Goal: Information Seeking & Learning: Learn about a topic

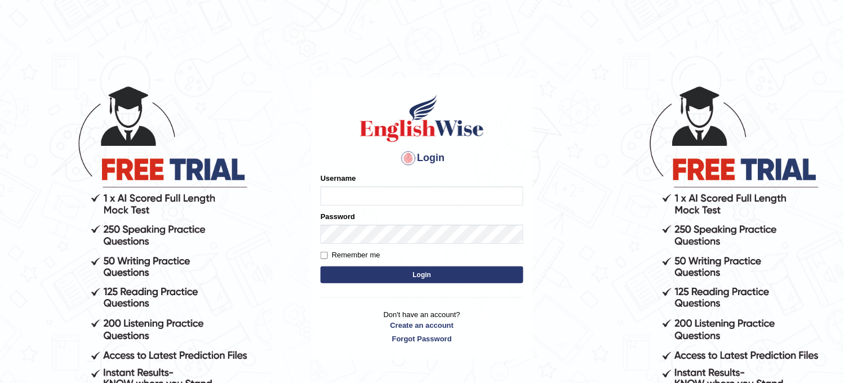
type input "obehi00"
click at [408, 278] on button "Login" at bounding box center [422, 274] width 203 height 17
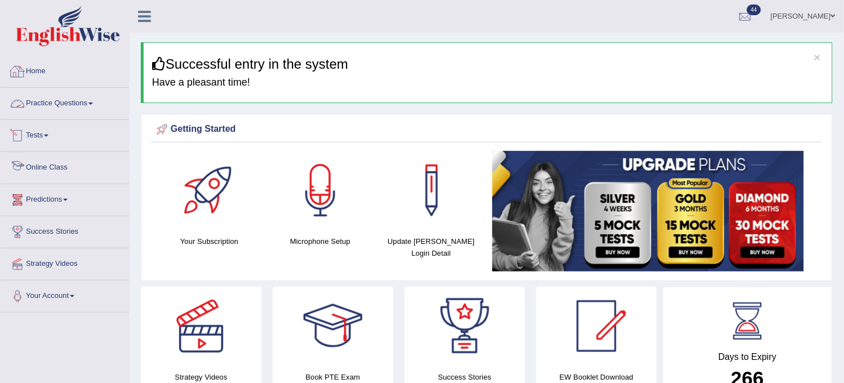
click at [121, 94] on link "Practice Questions" at bounding box center [65, 102] width 128 height 28
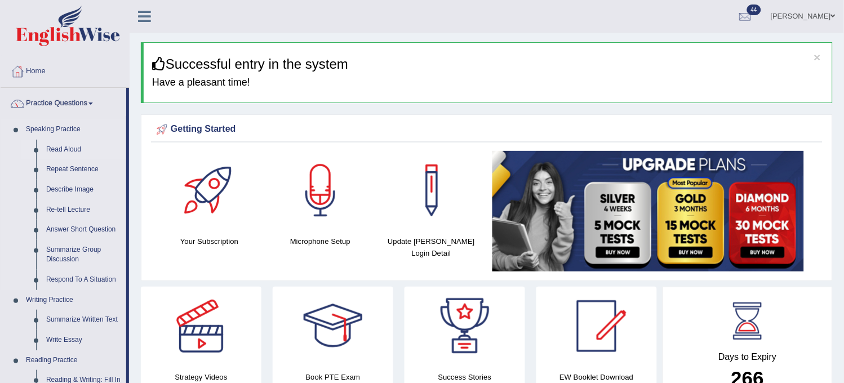
click at [80, 148] on link "Read Aloud" at bounding box center [83, 150] width 85 height 20
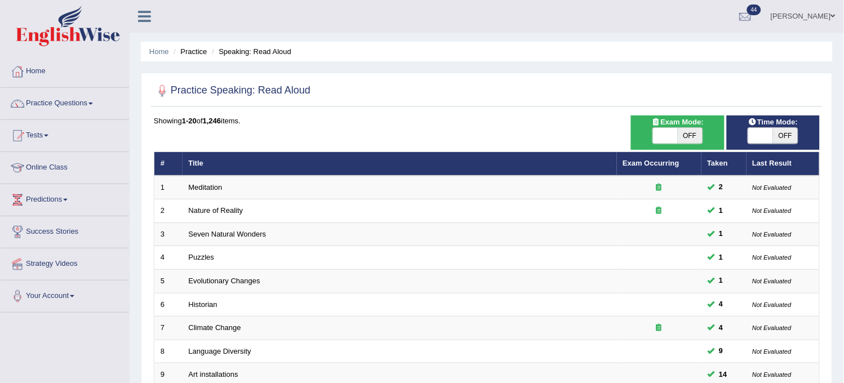
click at [780, 139] on span "OFF" at bounding box center [785, 136] width 25 height 16
checkbox input "true"
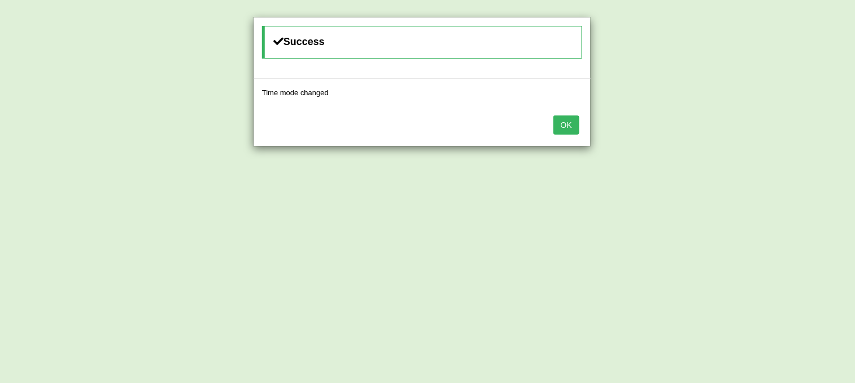
click at [558, 128] on button "OK" at bounding box center [566, 124] width 26 height 19
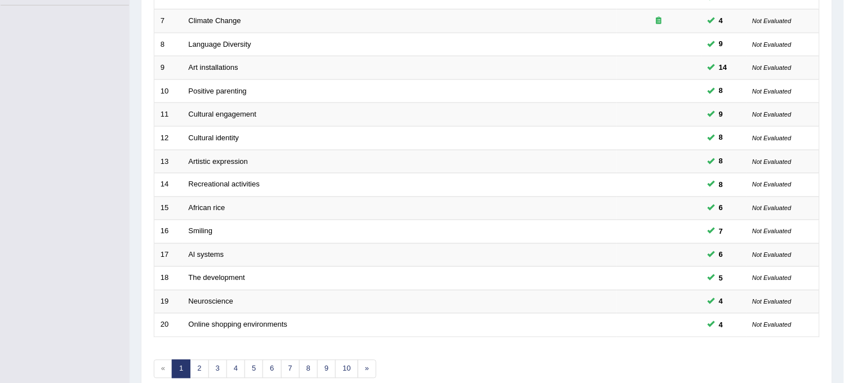
scroll to position [363, 0]
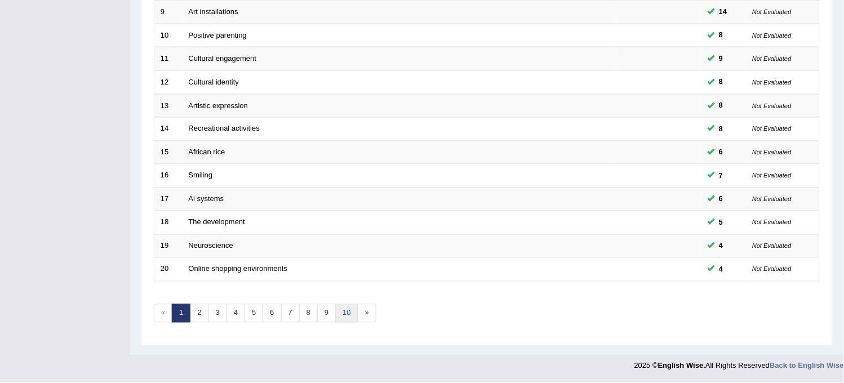
click at [352, 317] on link "10" at bounding box center [346, 313] width 23 height 19
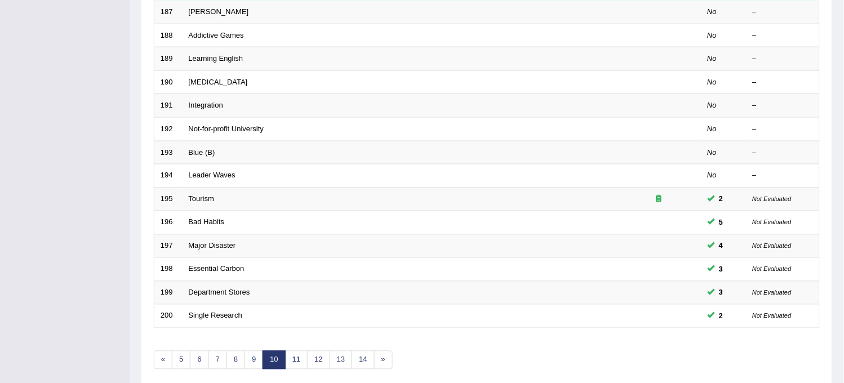
scroll to position [363, 0]
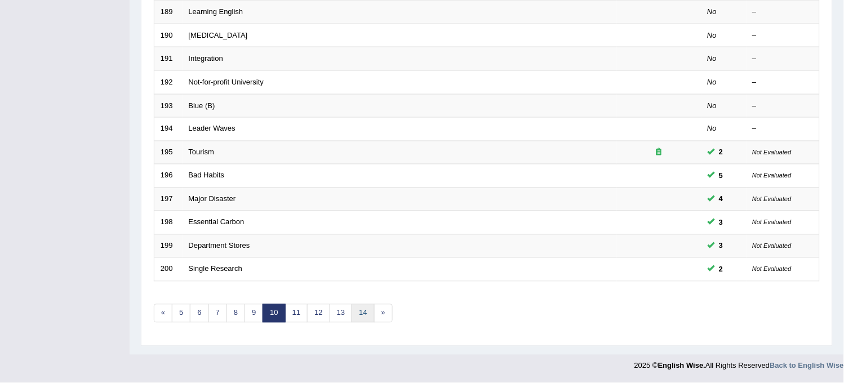
click at [369, 310] on link "14" at bounding box center [362, 313] width 23 height 19
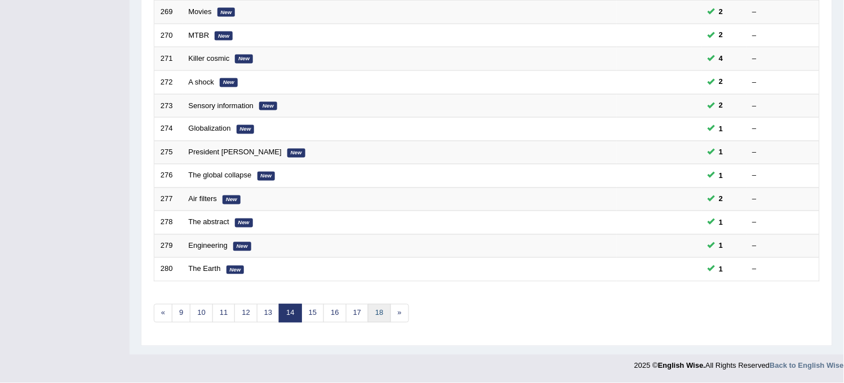
click at [379, 312] on link "18" at bounding box center [379, 313] width 23 height 19
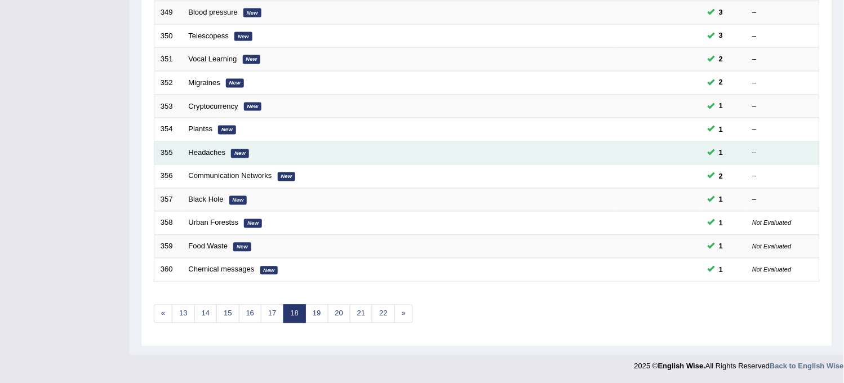
scroll to position [363, 0]
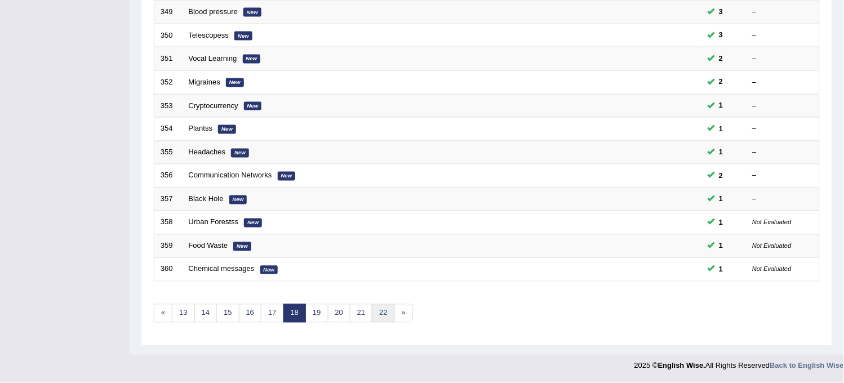
click at [375, 320] on link "22" at bounding box center [383, 313] width 23 height 19
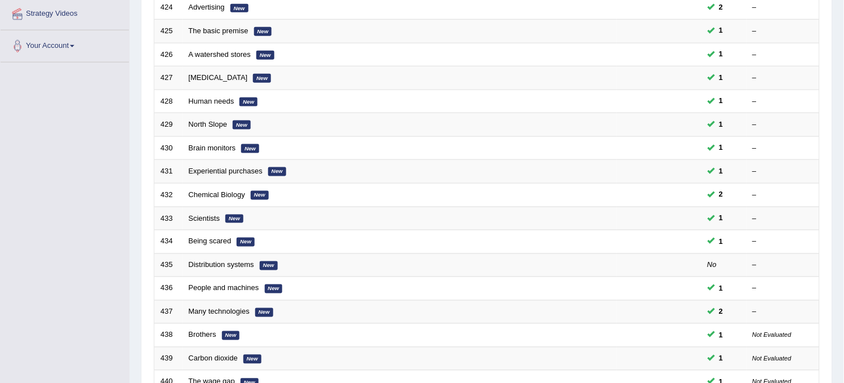
scroll to position [363, 0]
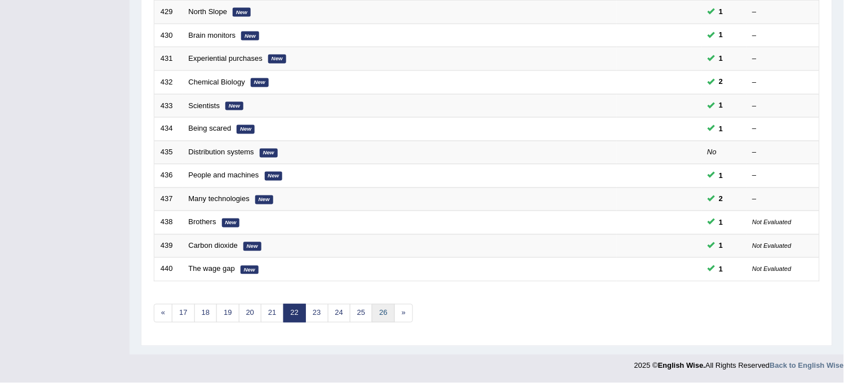
click at [386, 317] on link "26" at bounding box center [383, 313] width 23 height 19
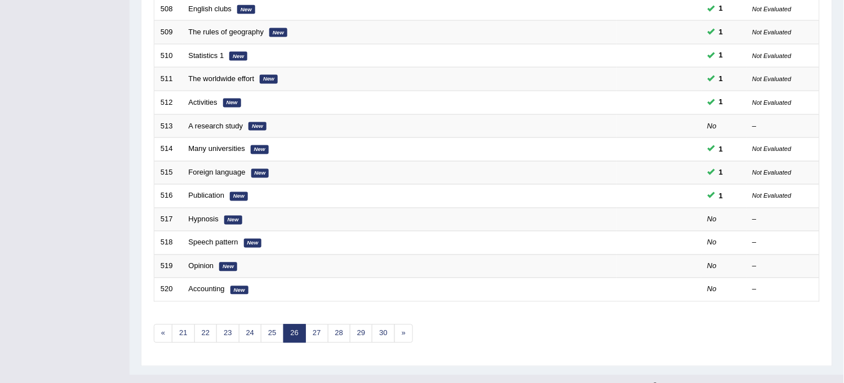
scroll to position [363, 0]
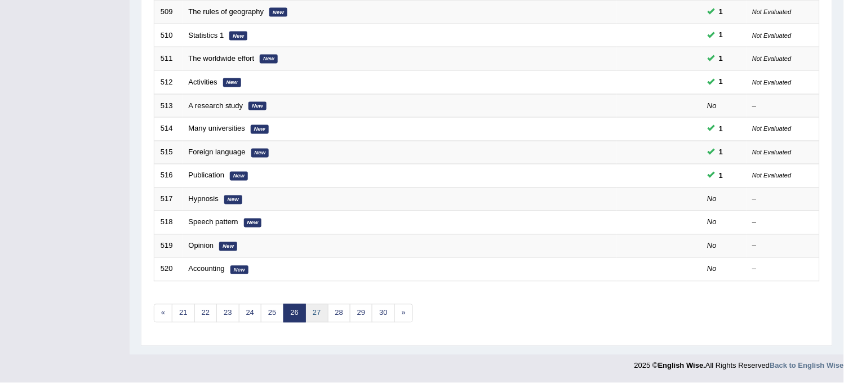
click at [312, 310] on link "27" at bounding box center [316, 313] width 23 height 19
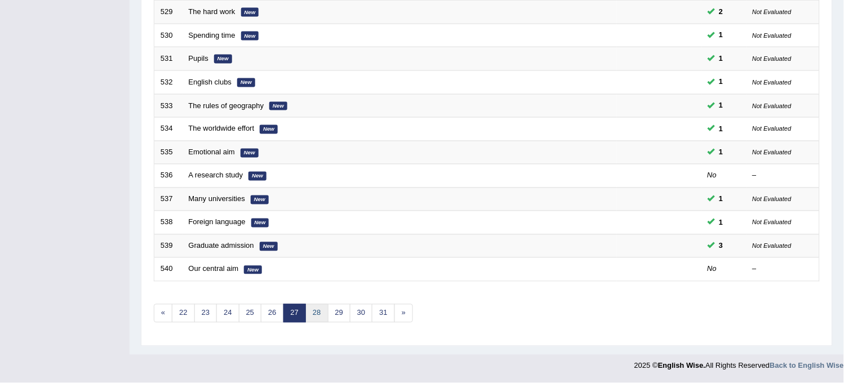
click at [317, 316] on link "28" at bounding box center [316, 313] width 23 height 19
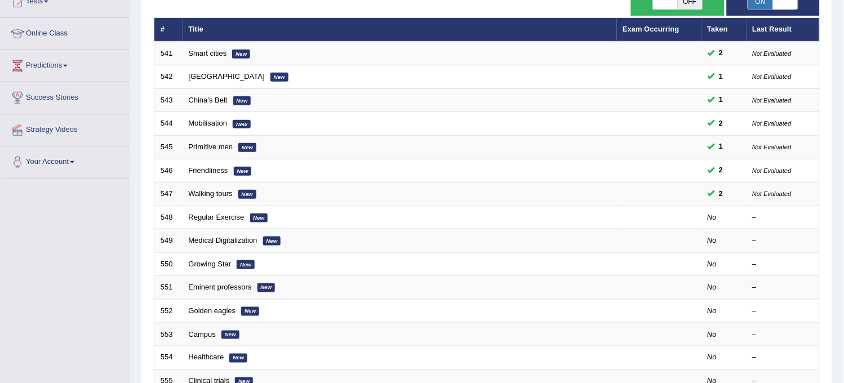
scroll to position [113, 0]
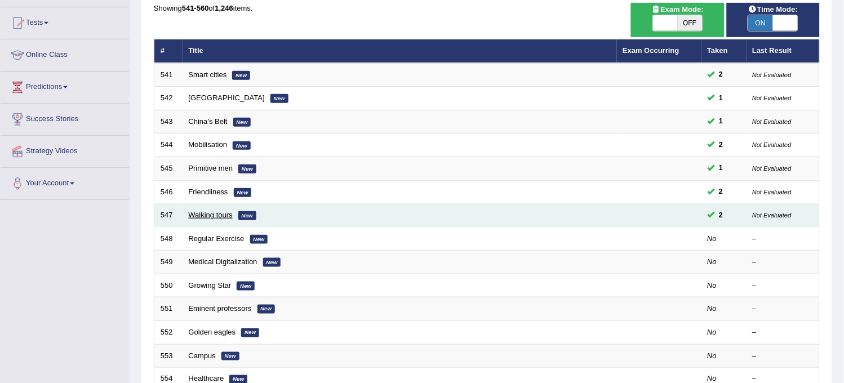
click at [206, 212] on link "Walking tours" at bounding box center [211, 215] width 44 height 8
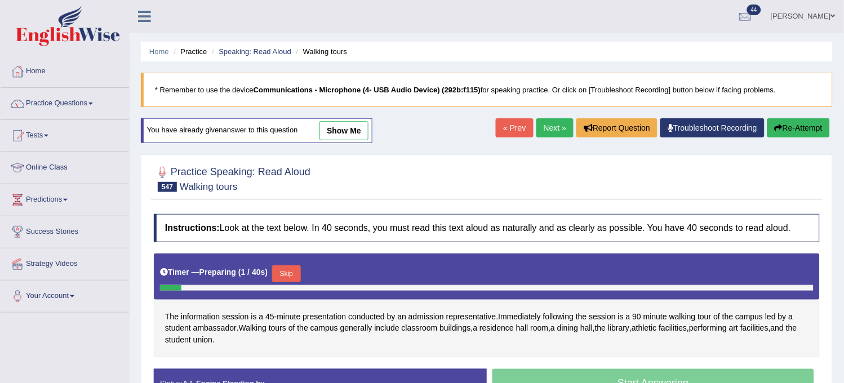
click at [340, 138] on link "show me" at bounding box center [343, 130] width 49 height 19
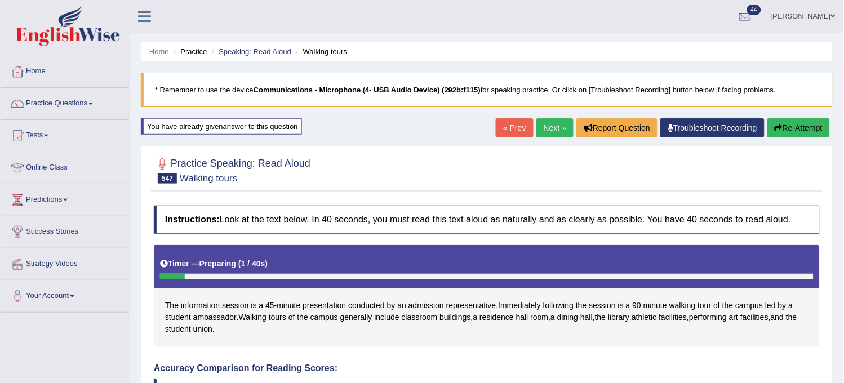
click at [787, 127] on button "Re-Attempt" at bounding box center [798, 127] width 63 height 19
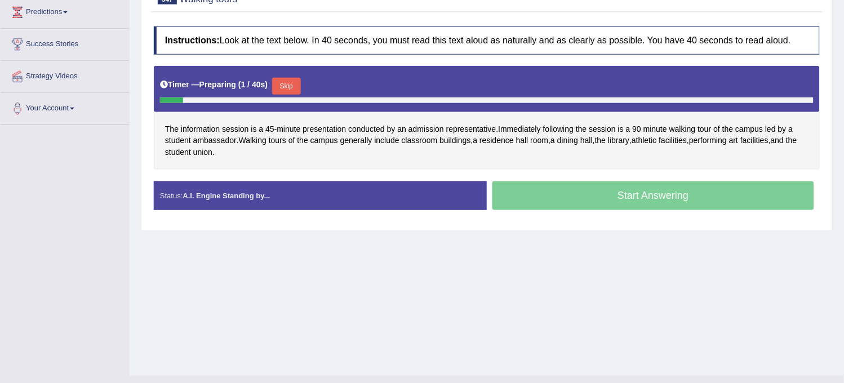
click at [295, 83] on button "Skip" at bounding box center [286, 86] width 28 height 17
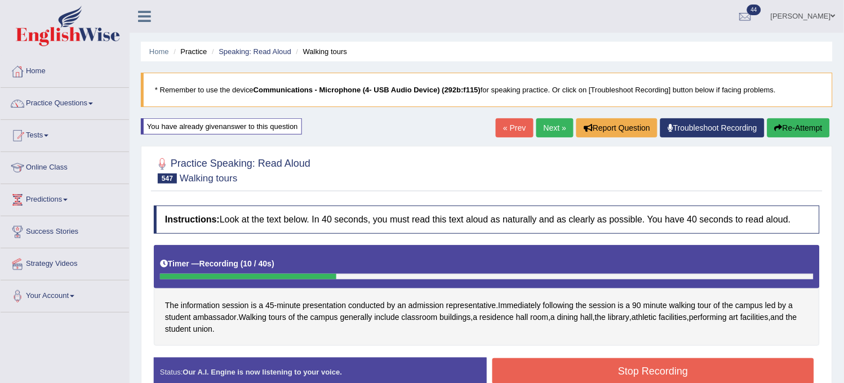
click at [790, 126] on button "Re-Attempt" at bounding box center [798, 127] width 63 height 19
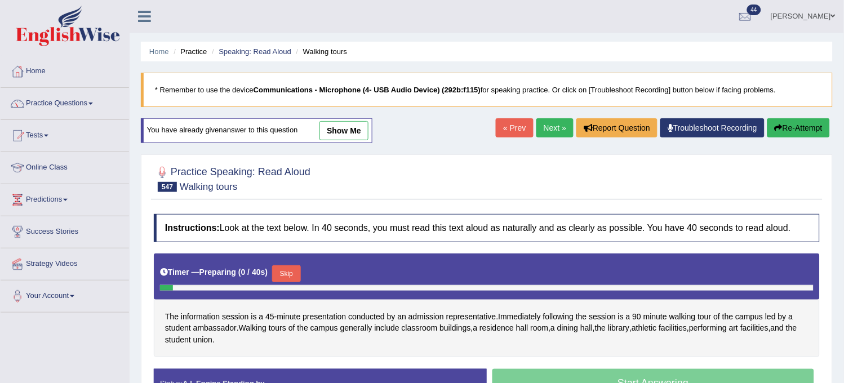
click at [295, 273] on button "Skip" at bounding box center [286, 273] width 28 height 17
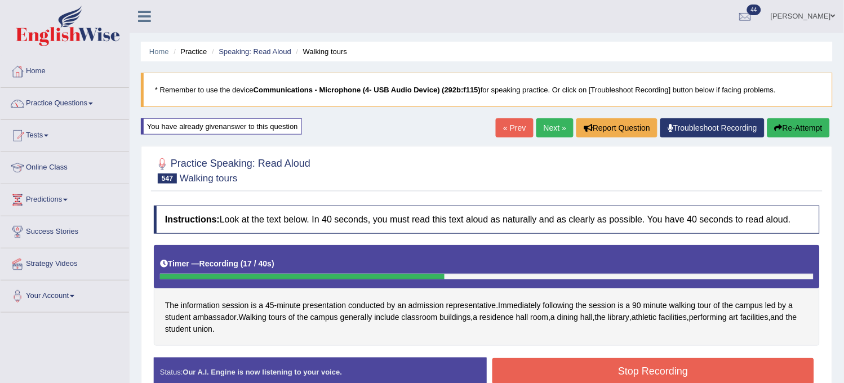
click at [798, 124] on button "Re-Attempt" at bounding box center [798, 127] width 63 height 19
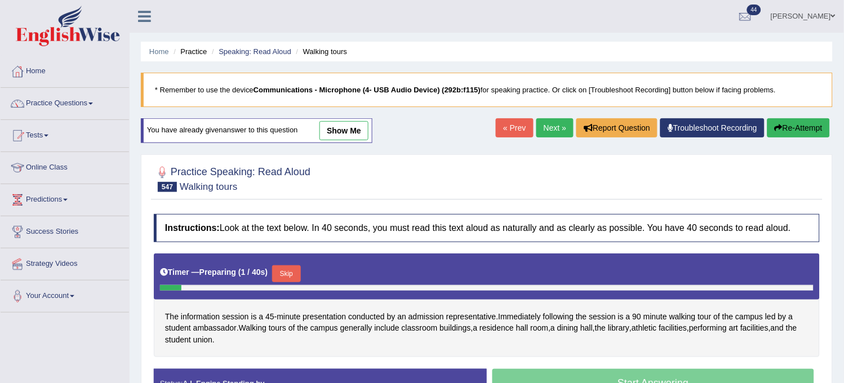
click at [549, 137] on link "Next »" at bounding box center [554, 127] width 37 height 19
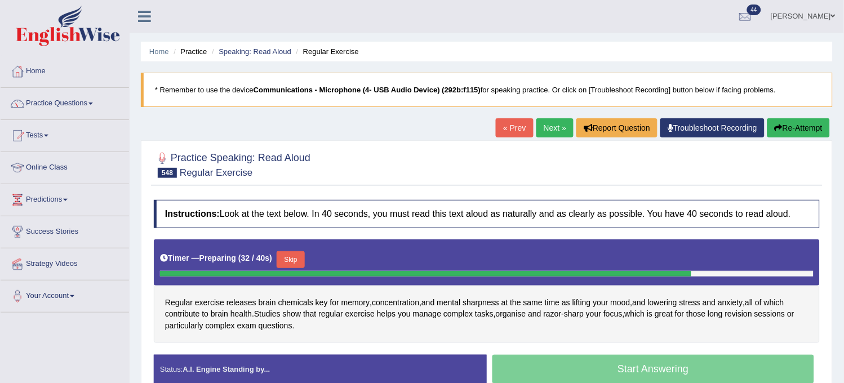
click at [795, 130] on button "Re-Attempt" at bounding box center [798, 127] width 63 height 19
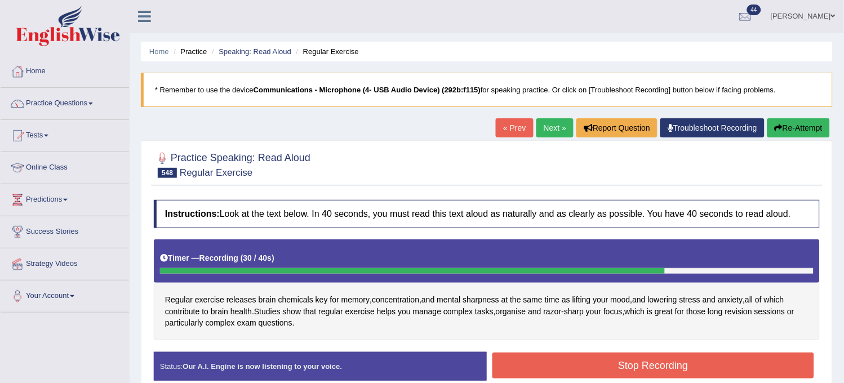
click at [629, 373] on button "Stop Recording" at bounding box center [653, 366] width 322 height 26
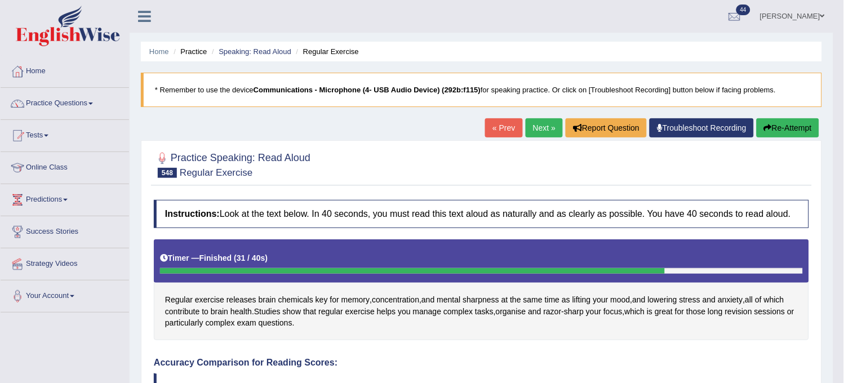
click at [545, 132] on link "Next »" at bounding box center [544, 127] width 37 height 19
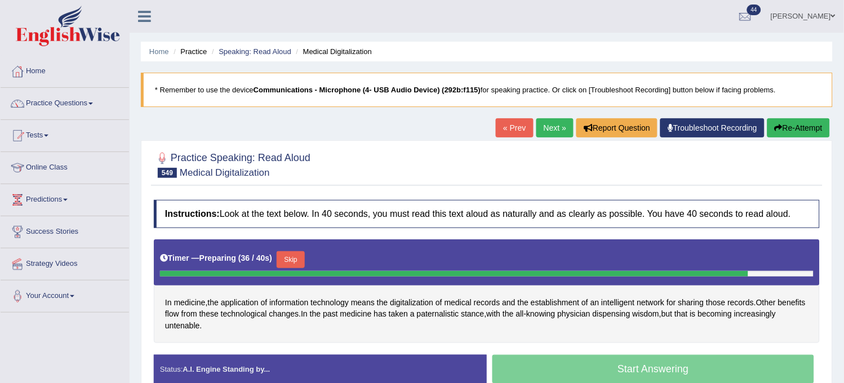
click at [809, 130] on button "Re-Attempt" at bounding box center [798, 127] width 63 height 19
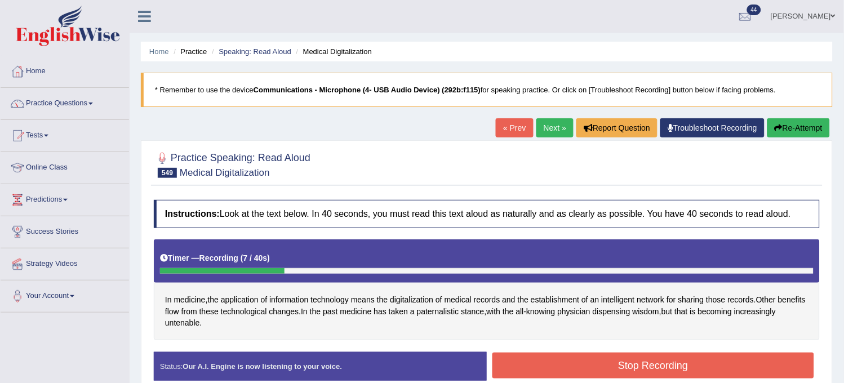
click at [809, 130] on button "Re-Attempt" at bounding box center [798, 127] width 63 height 19
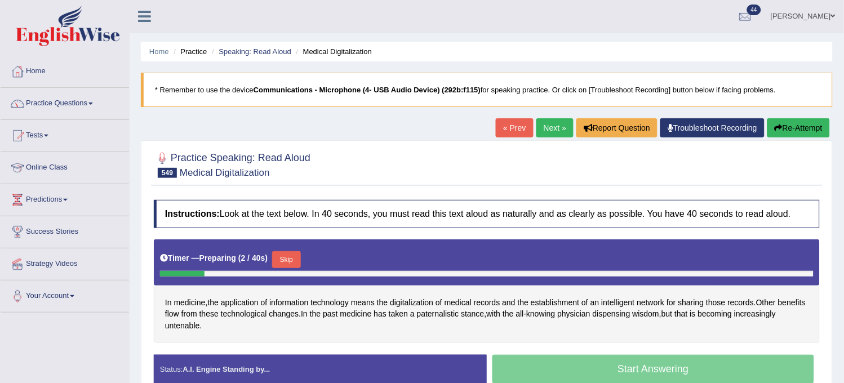
click at [289, 262] on button "Skip" at bounding box center [286, 259] width 28 height 17
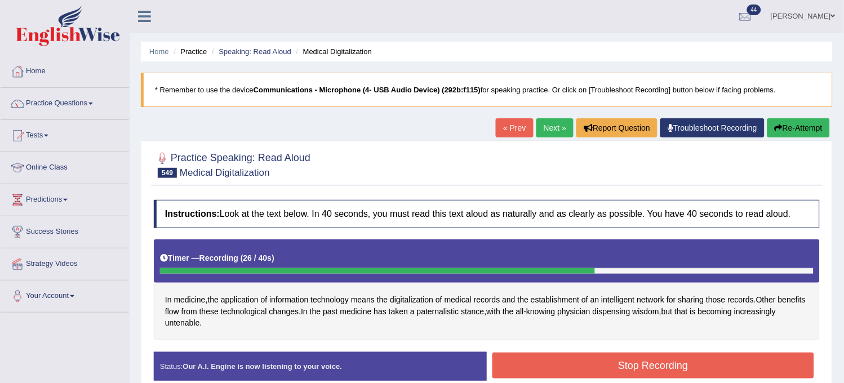
click at [798, 131] on button "Re-Attempt" at bounding box center [798, 127] width 63 height 19
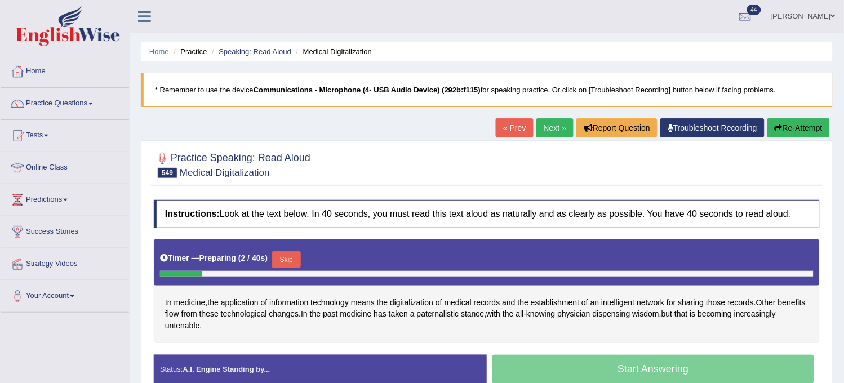
click at [296, 260] on button "Skip" at bounding box center [286, 259] width 28 height 17
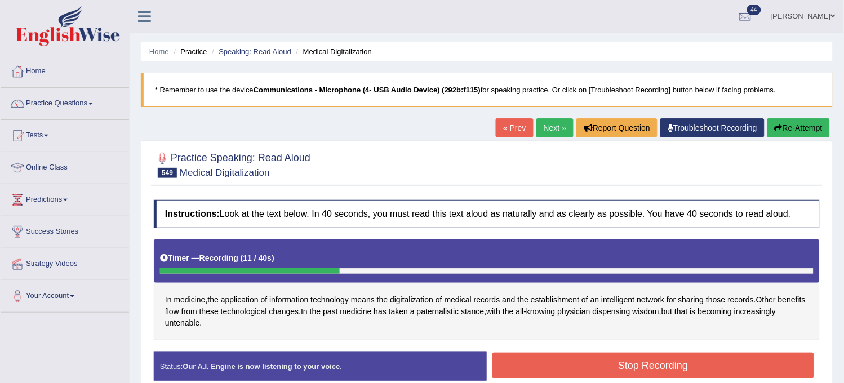
click at [813, 121] on button "Re-Attempt" at bounding box center [798, 127] width 63 height 19
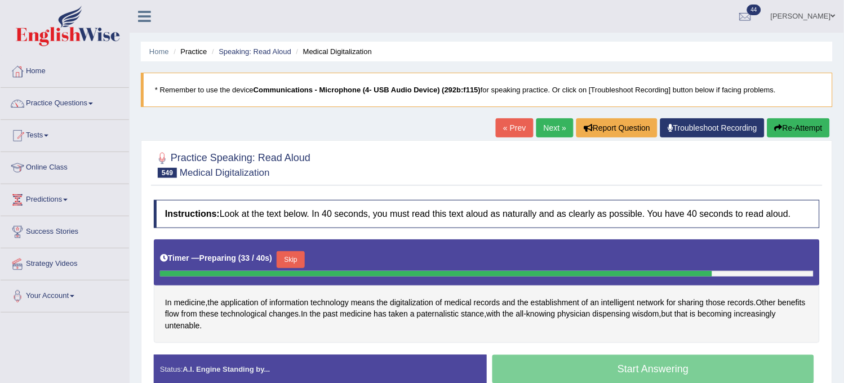
click at [284, 262] on button "Skip" at bounding box center [291, 259] width 28 height 17
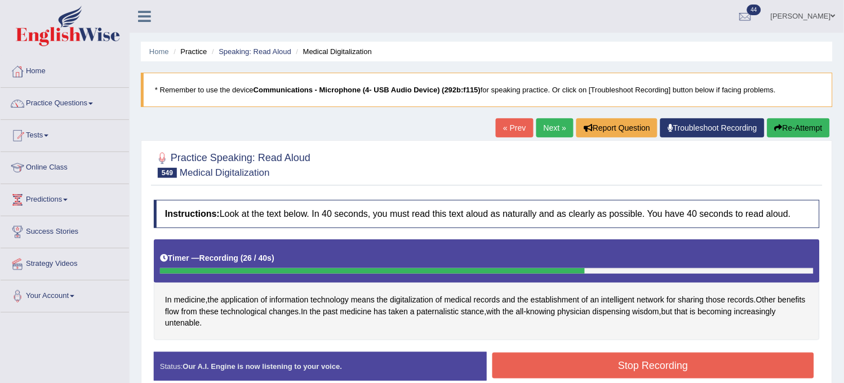
click at [564, 371] on button "Stop Recording" at bounding box center [653, 366] width 322 height 26
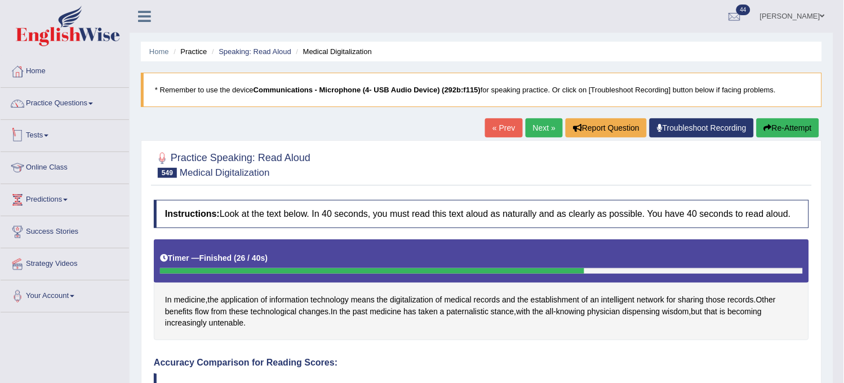
click at [83, 141] on link "Tests" at bounding box center [65, 134] width 128 height 28
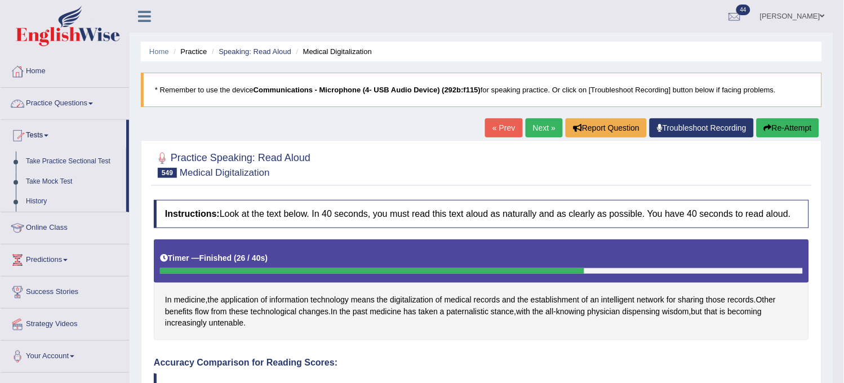
click at [83, 111] on link "Practice Questions" at bounding box center [65, 102] width 128 height 28
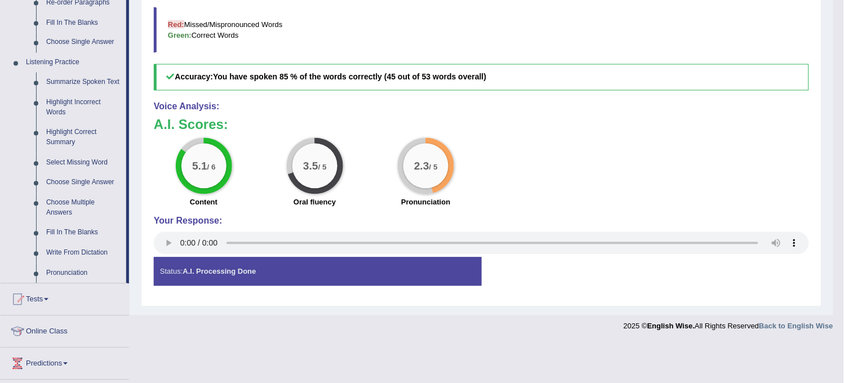
scroll to position [532, 0]
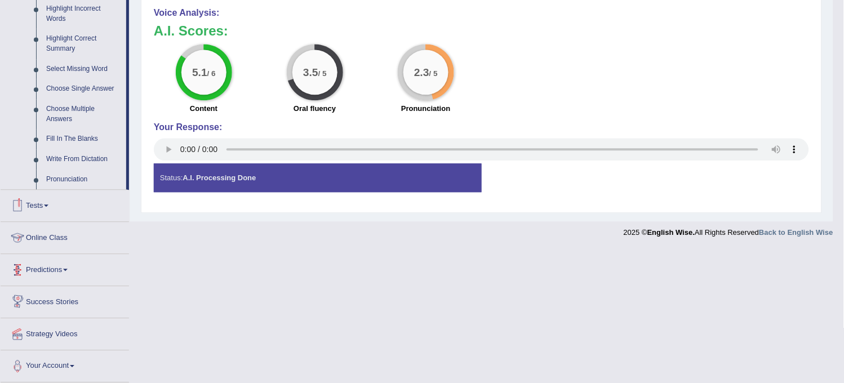
click at [63, 207] on link "Tests" at bounding box center [65, 204] width 128 height 28
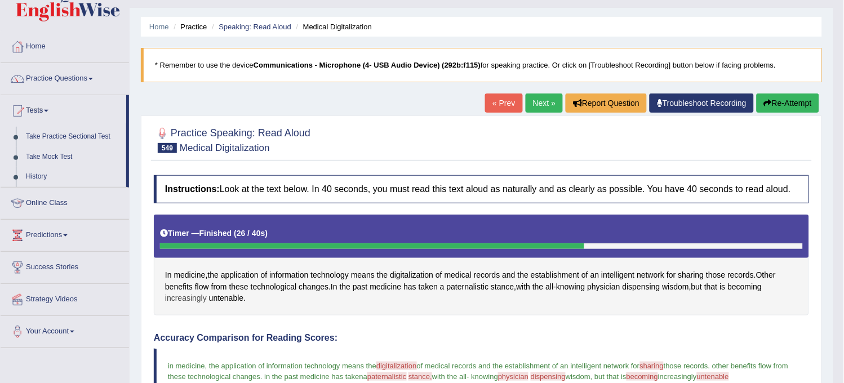
scroll to position [0, 0]
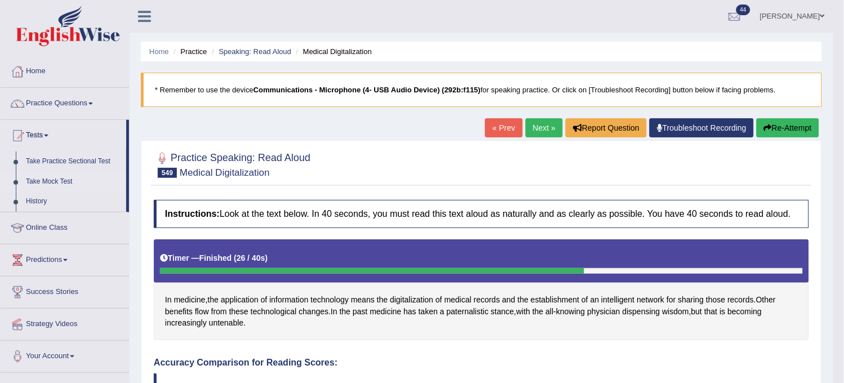
click at [57, 177] on link "Take Mock Test" at bounding box center [73, 182] width 105 height 20
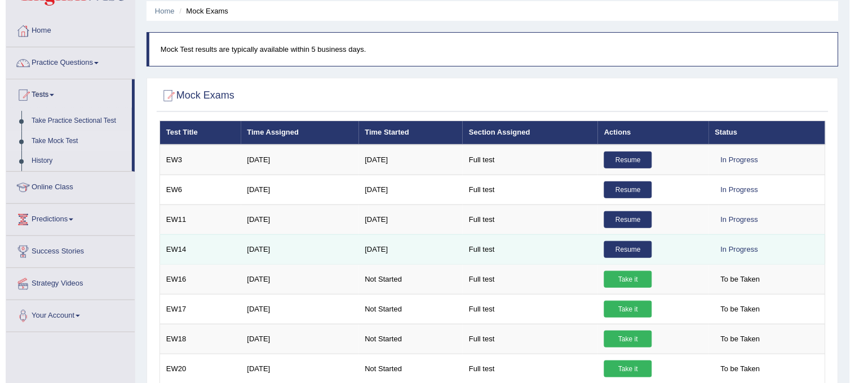
scroll to position [63, 0]
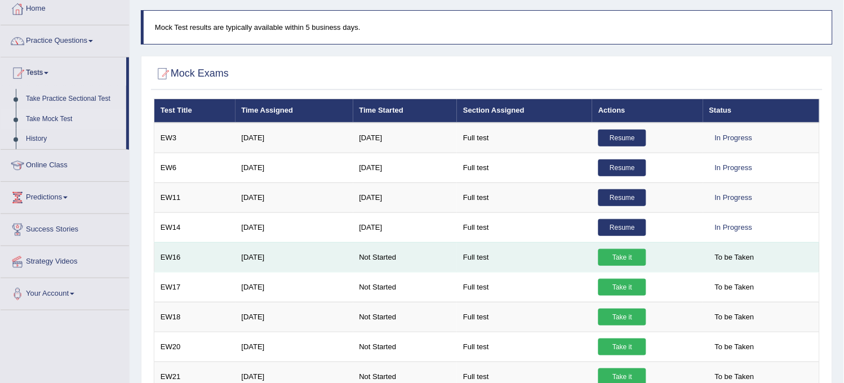
click at [614, 254] on link "Take it" at bounding box center [622, 257] width 48 height 17
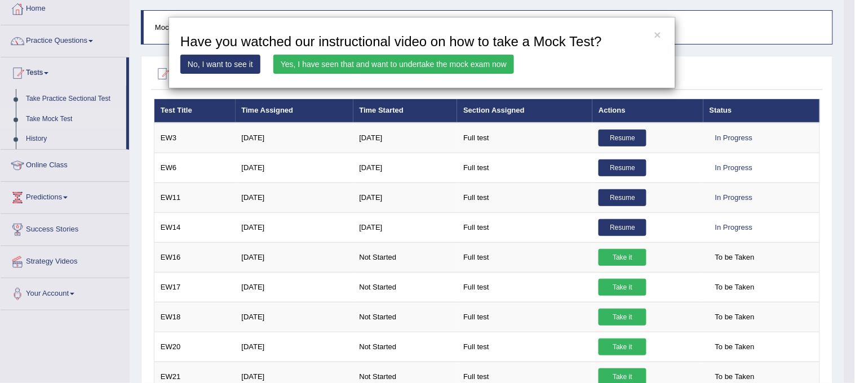
click at [455, 68] on link "Yes, I have seen that and want to undertake the mock exam now" at bounding box center [393, 64] width 241 height 19
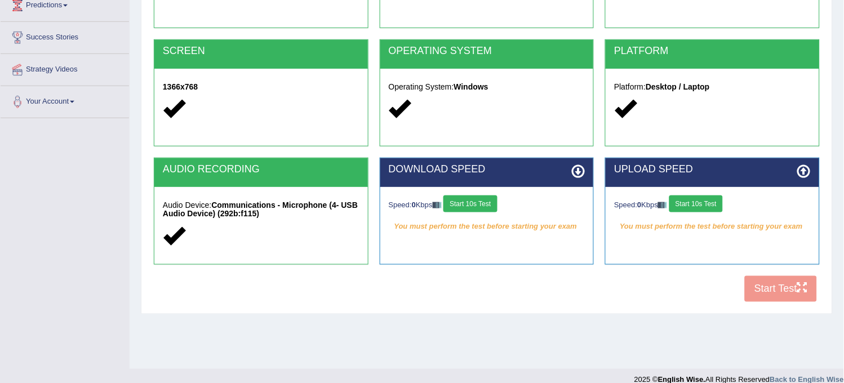
scroll to position [208, 0]
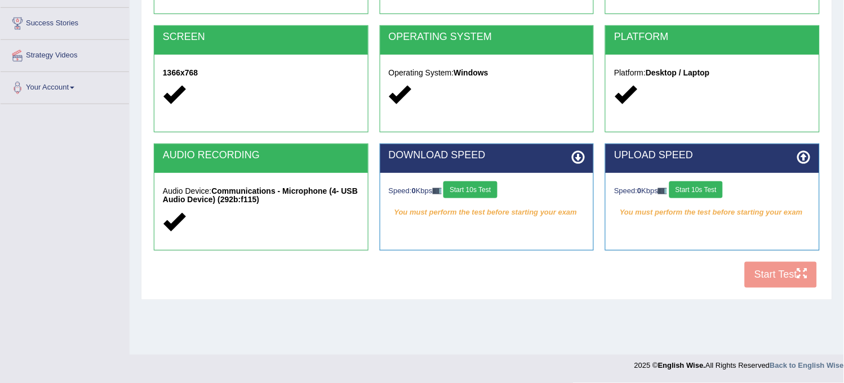
click at [465, 184] on button "Start 10s Test" at bounding box center [470, 189] width 54 height 17
click at [697, 188] on div "Speed: 0 Kbps Start 10s Test" at bounding box center [712, 191] width 197 height 20
click at [697, 188] on button "Start 10s Test" at bounding box center [696, 189] width 54 height 17
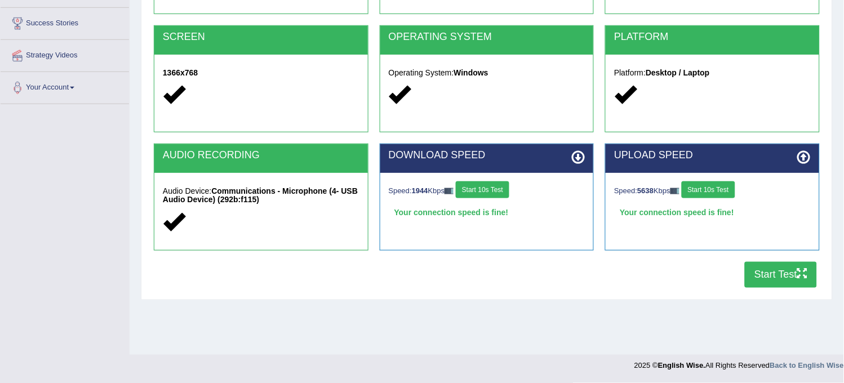
click at [791, 282] on button "Start Test" at bounding box center [781, 275] width 72 height 26
